Goal: Transaction & Acquisition: Obtain resource

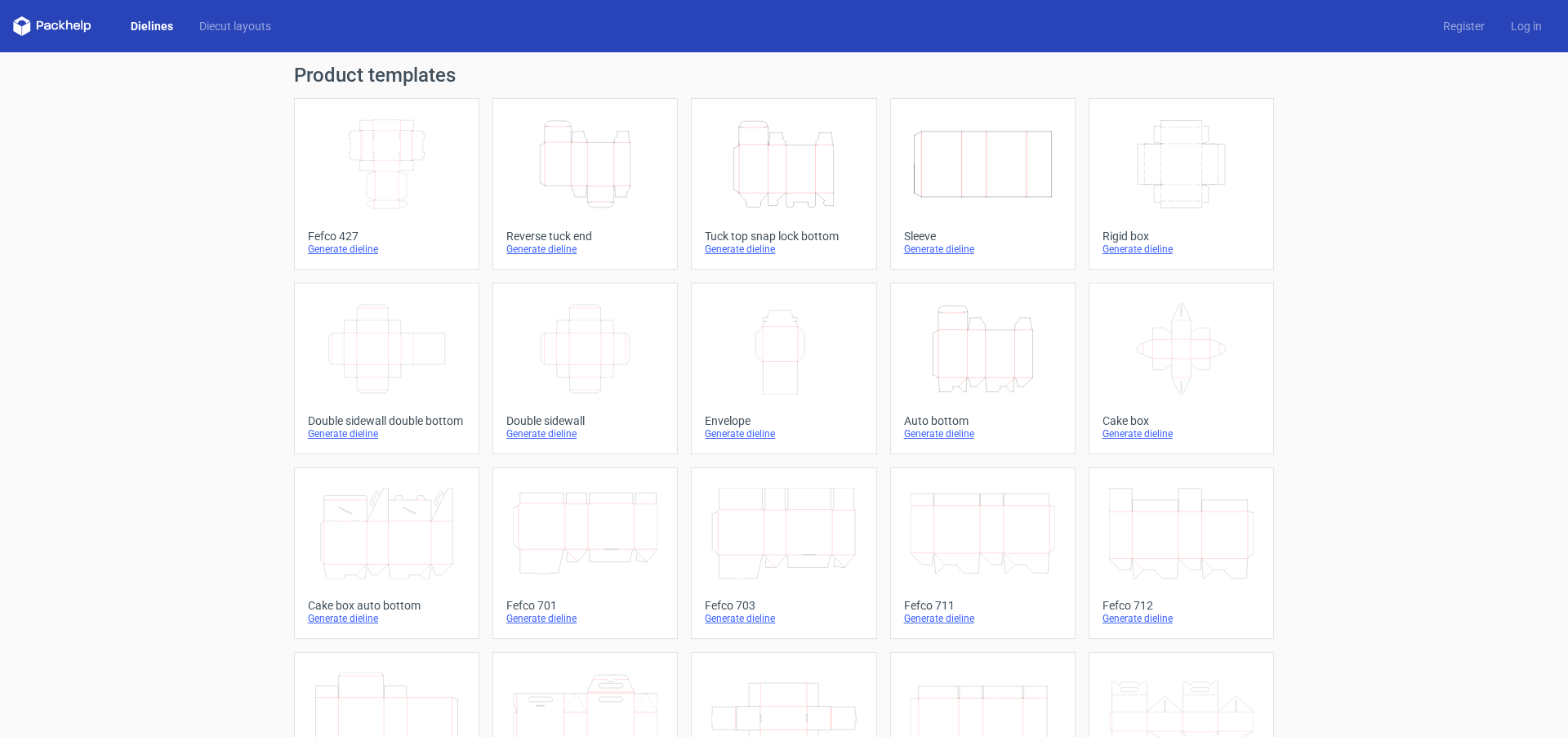
click at [555, 247] on div "Generate dieline" at bounding box center [585, 249] width 158 height 13
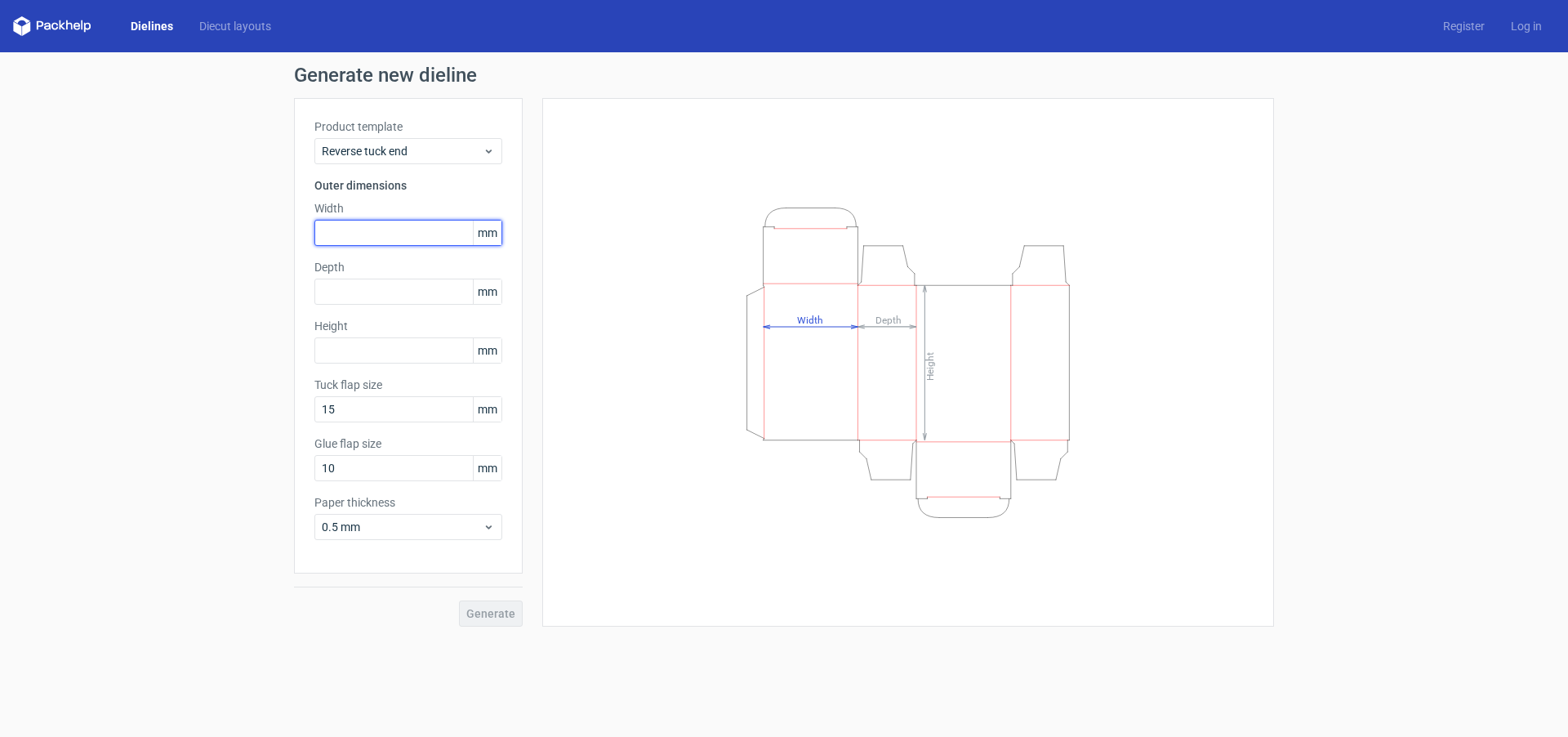
click at [369, 233] on input "text" at bounding box center [408, 232] width 188 height 26
click at [332, 231] on input "text" at bounding box center [408, 232] width 188 height 26
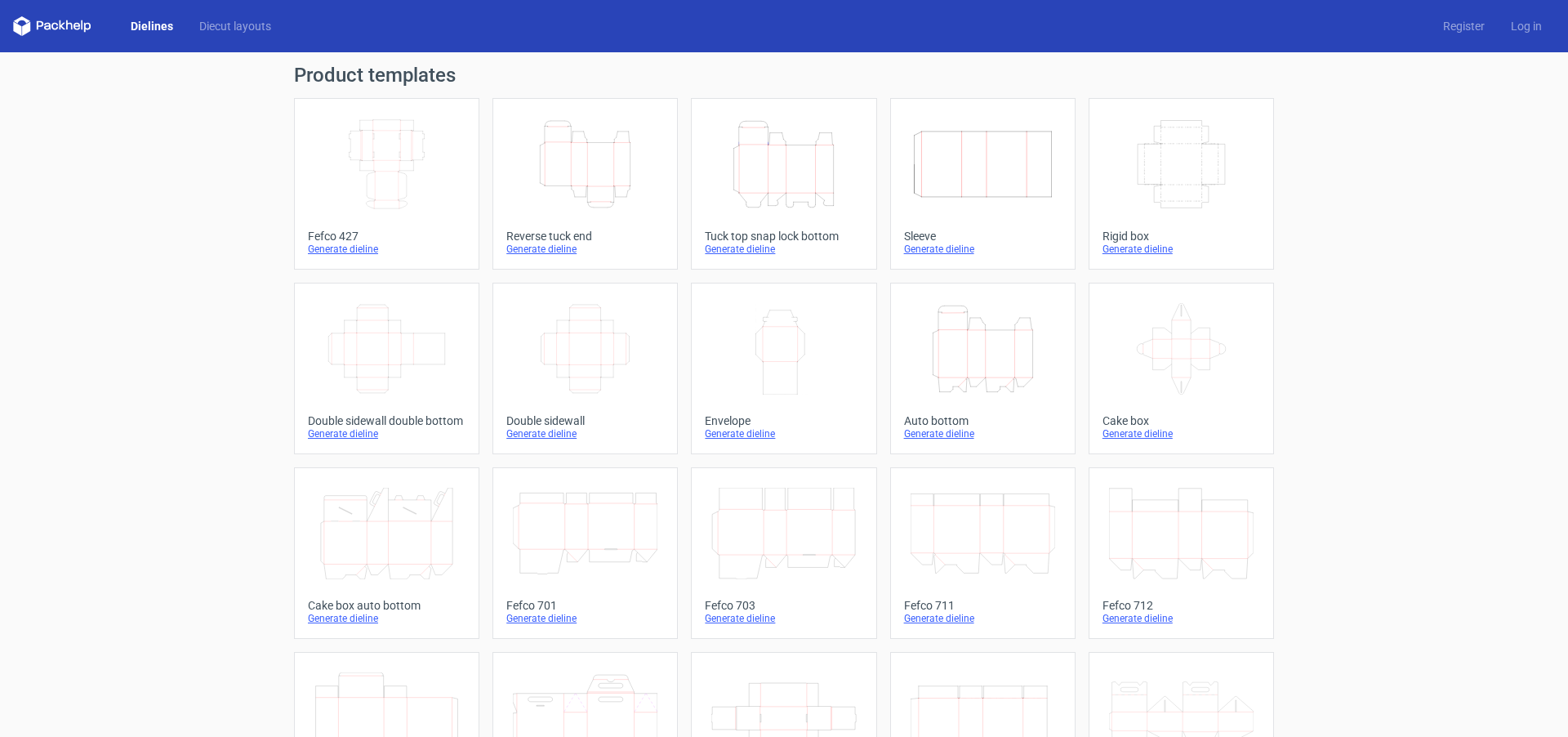
click at [548, 251] on div "Generate dieline" at bounding box center [585, 249] width 158 height 13
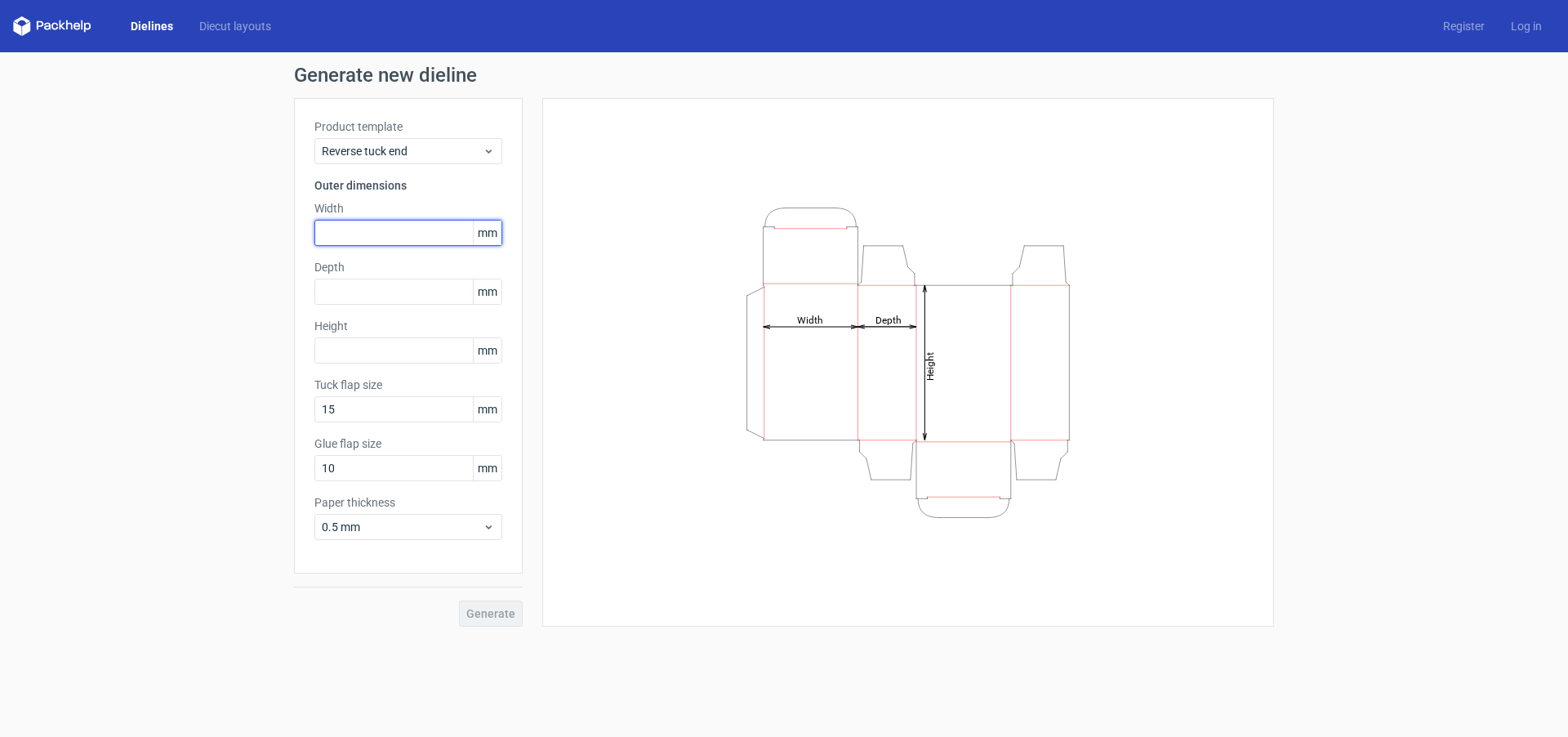
click at [337, 242] on input "text" at bounding box center [408, 232] width 188 height 26
type input "53"
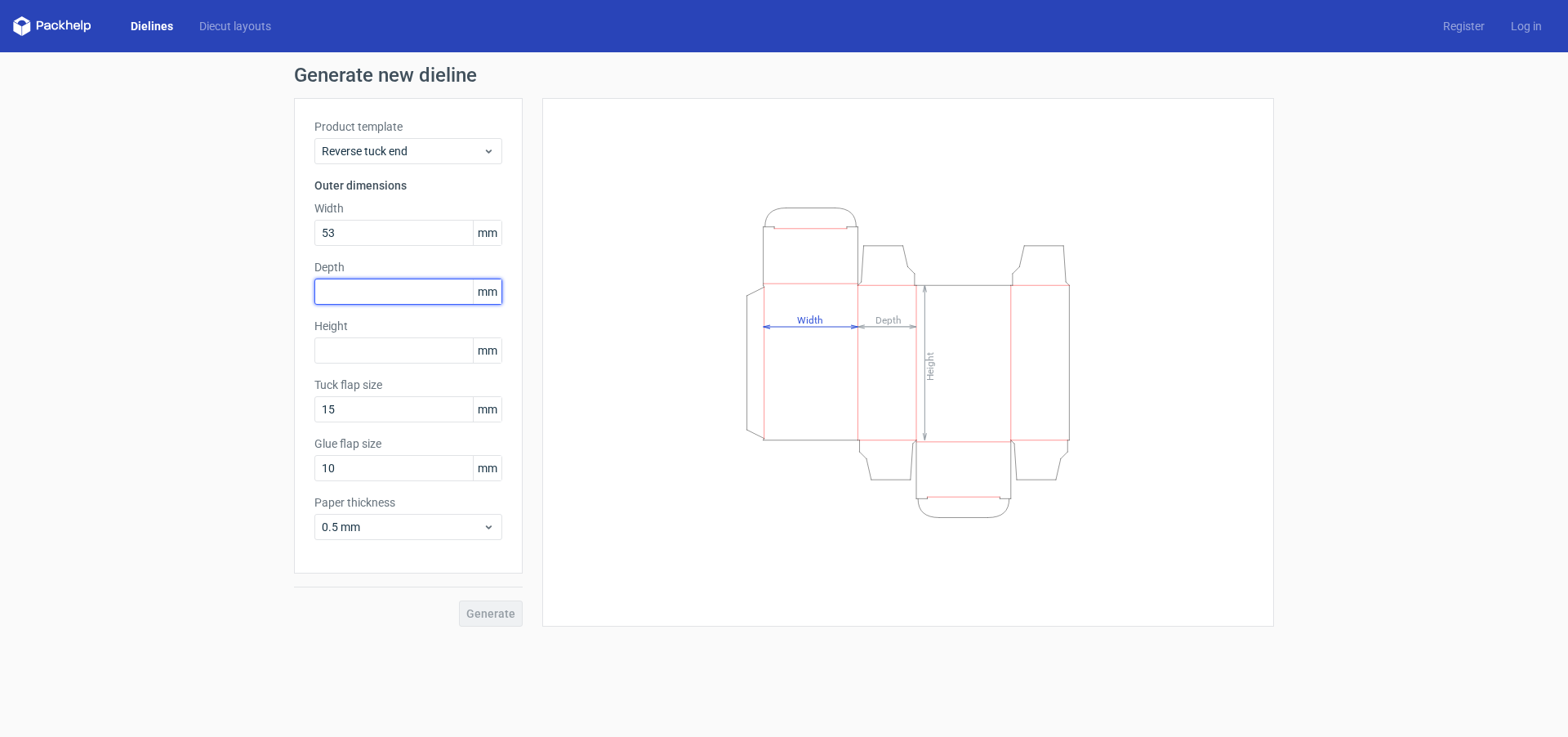
click at [329, 294] on input "text" at bounding box center [408, 291] width 188 height 26
type input "4"
type input "53"
click at [354, 349] on input "text" at bounding box center [408, 350] width 188 height 26
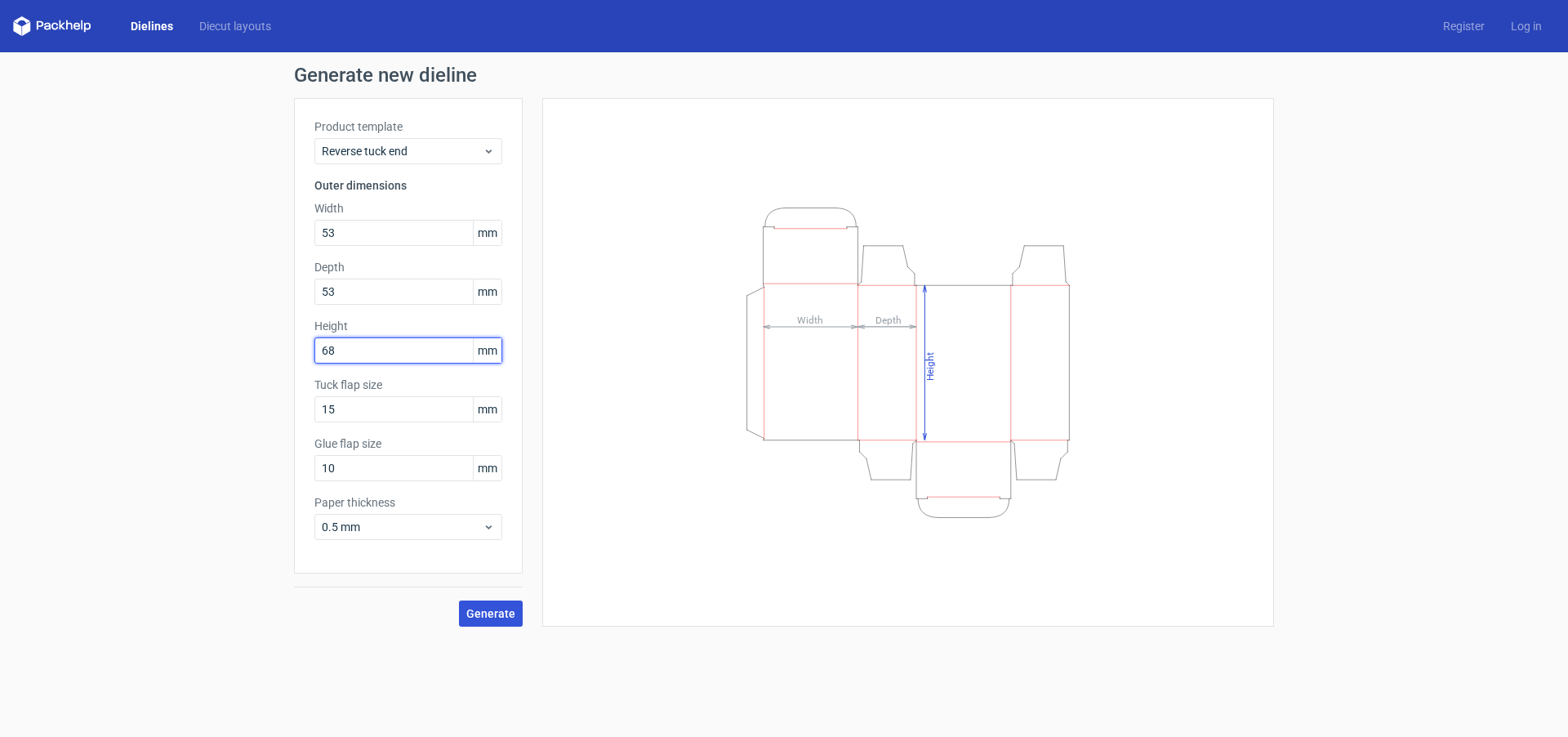
type input "68"
click at [493, 614] on span "Generate" at bounding box center [490, 613] width 49 height 12
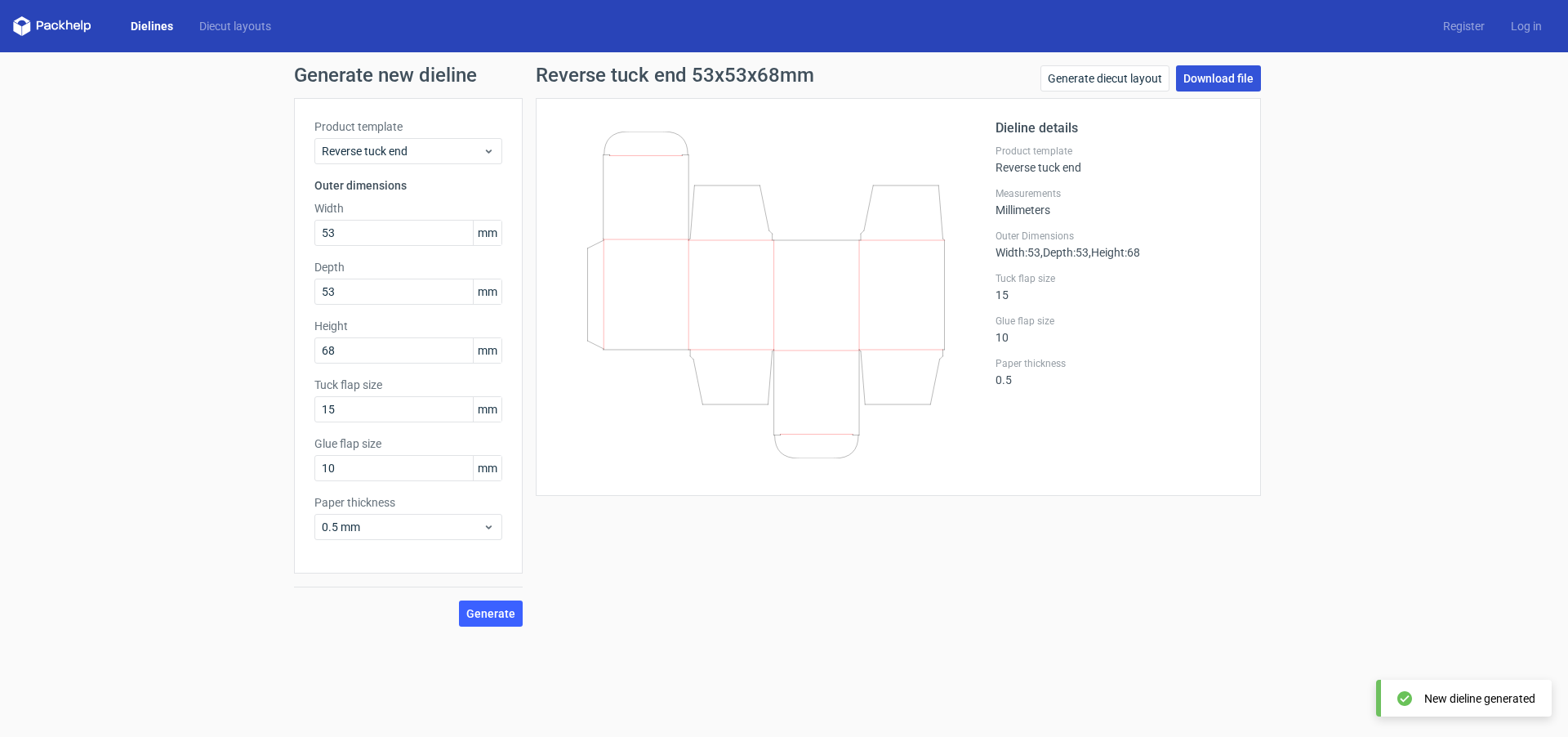
click at [1211, 82] on link "Download file" at bounding box center [1217, 78] width 85 height 26
